Goal: Find specific page/section: Find specific page/section

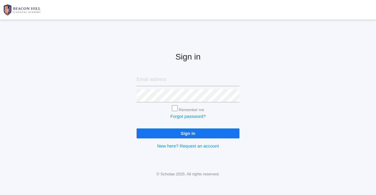
type input "jazmine.benning@yahoo.com"
click at [194, 134] on input "Sign in" at bounding box center [188, 134] width 103 height 10
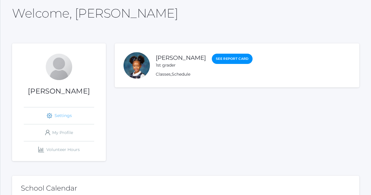
scroll to position [29, 0]
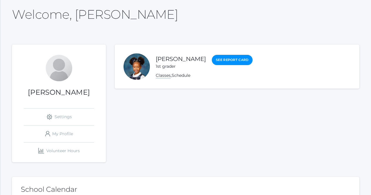
click at [168, 76] on link "Classes" at bounding box center [163, 76] width 15 height 6
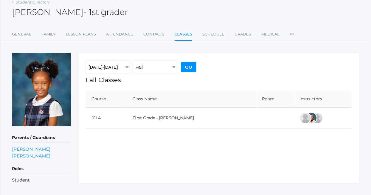
scroll to position [38, 0]
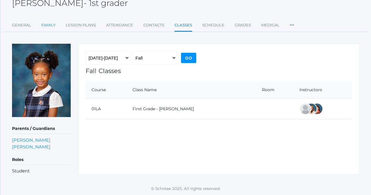
click at [54, 25] on link "Family" at bounding box center [48, 25] width 14 height 12
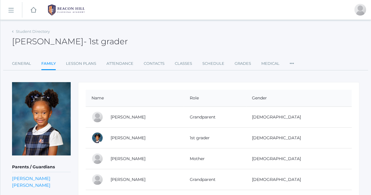
click at [16, 34] on div "Student Directory" at bounding box center [31, 32] width 38 height 6
click at [19, 32] on link "Student Directory" at bounding box center [33, 31] width 34 height 5
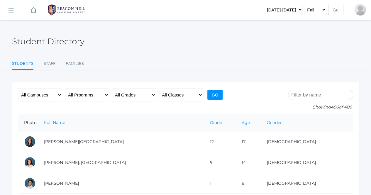
click at [310, 96] on input "search" at bounding box center [320, 95] width 65 height 10
type input "[PERSON_NAME]"
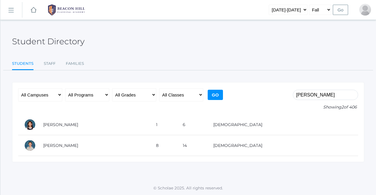
drag, startPoint x: 325, startPoint y: 96, endPoint x: 244, endPoint y: 92, distance: 81.1
click at [241, 94] on form "[PERSON_NAME] Showing 2 of 406 All Campuses [GEOGRAPHIC_DATA] All Programs Full…" at bounding box center [188, 101] width 340 height 26
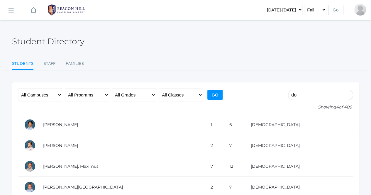
type input "d"
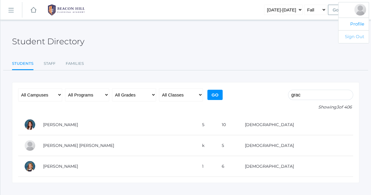
type input "grac"
click at [355, 36] on link "Sign Out" at bounding box center [354, 36] width 30 height 13
